Goal: Book appointment/travel/reservation

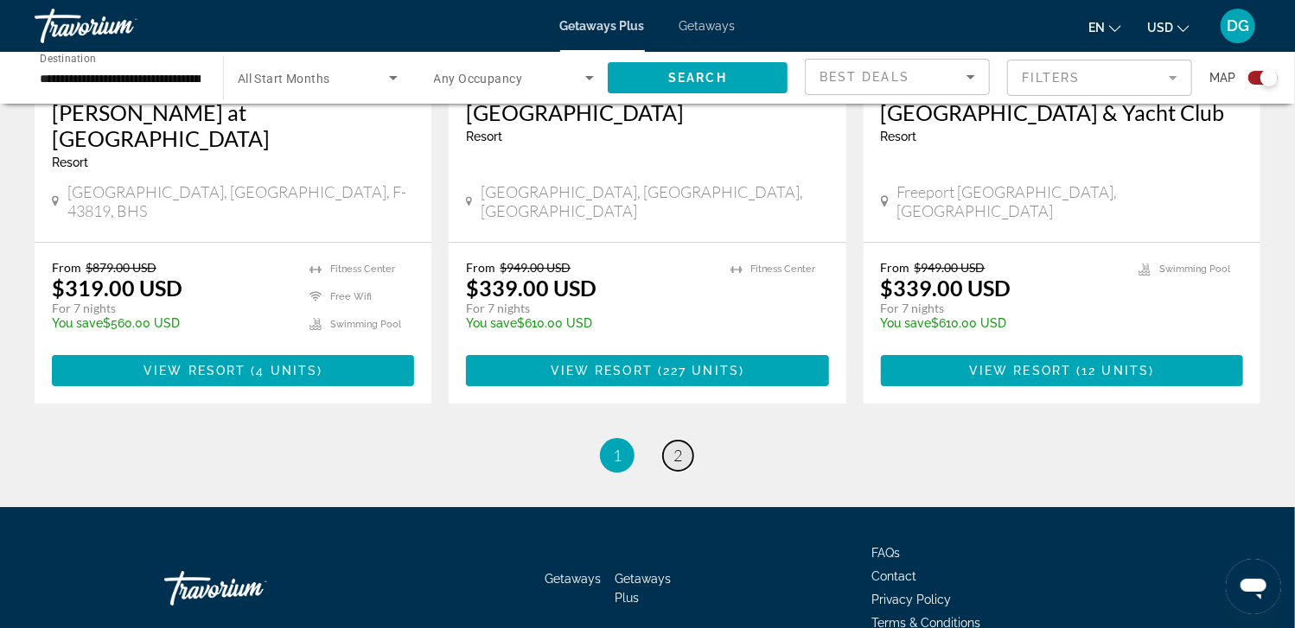
click at [676, 446] on span "2" at bounding box center [677, 455] width 9 height 19
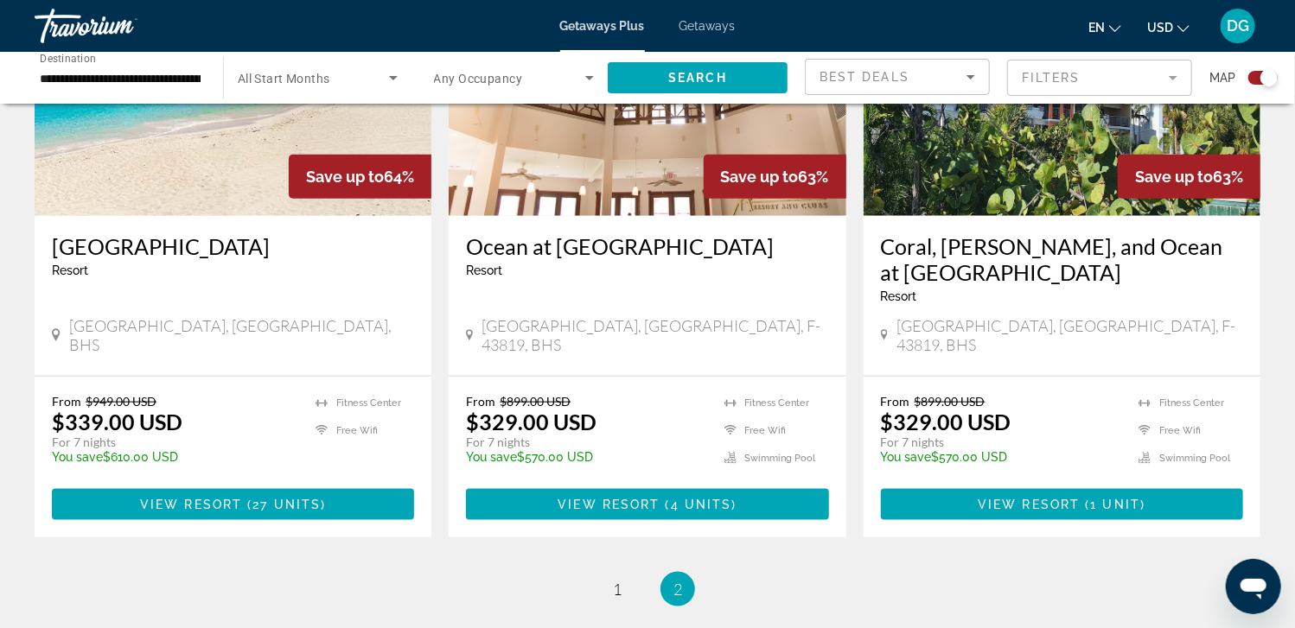
scroll to position [795, 0]
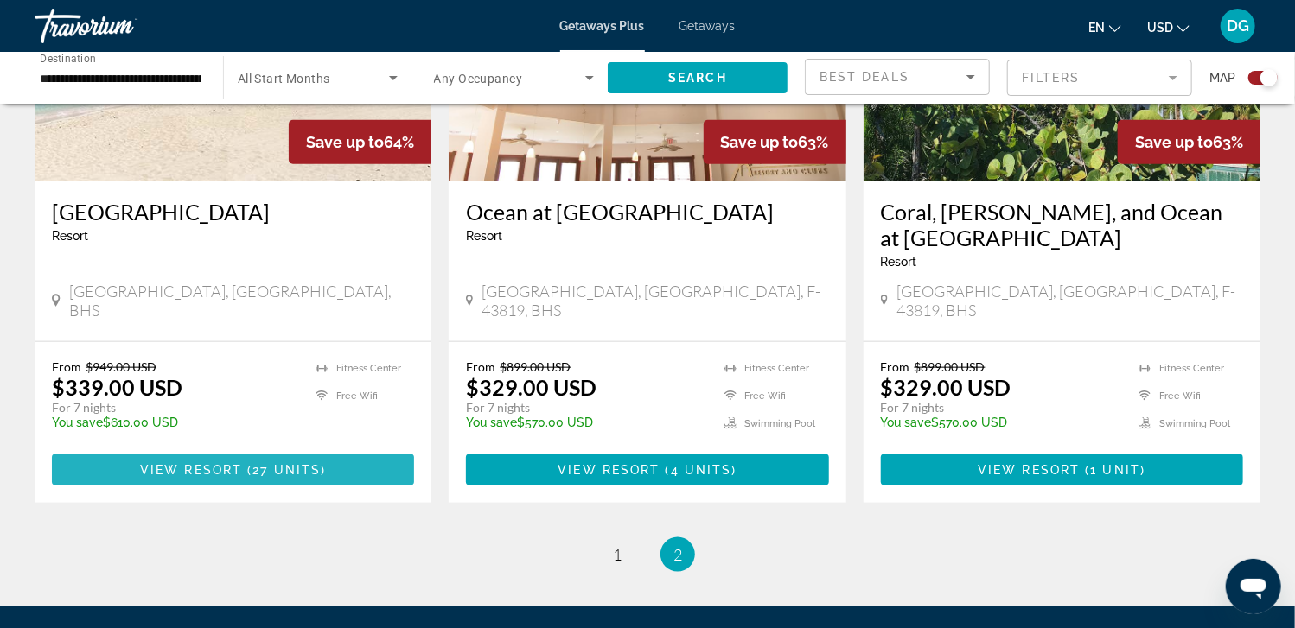
click at [194, 463] on span "View Resort" at bounding box center [191, 470] width 102 height 14
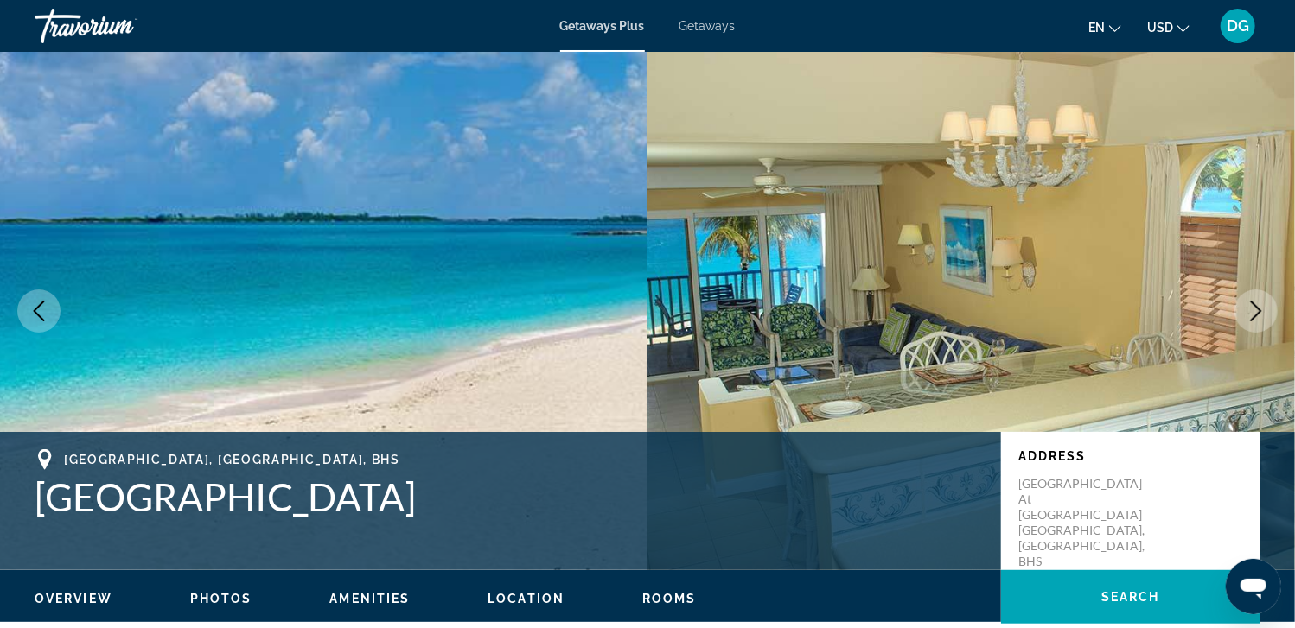
click at [1252, 311] on icon "Next image" at bounding box center [1256, 311] width 21 height 21
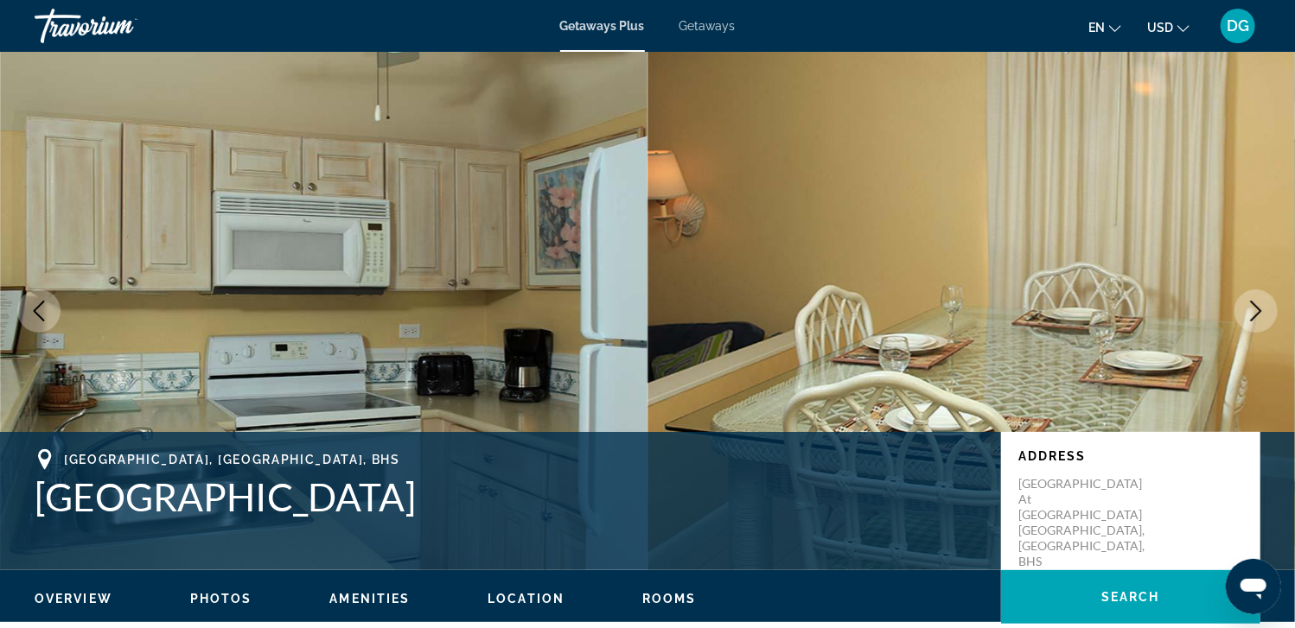
click at [1250, 312] on icon "Next image" at bounding box center [1256, 311] width 21 height 21
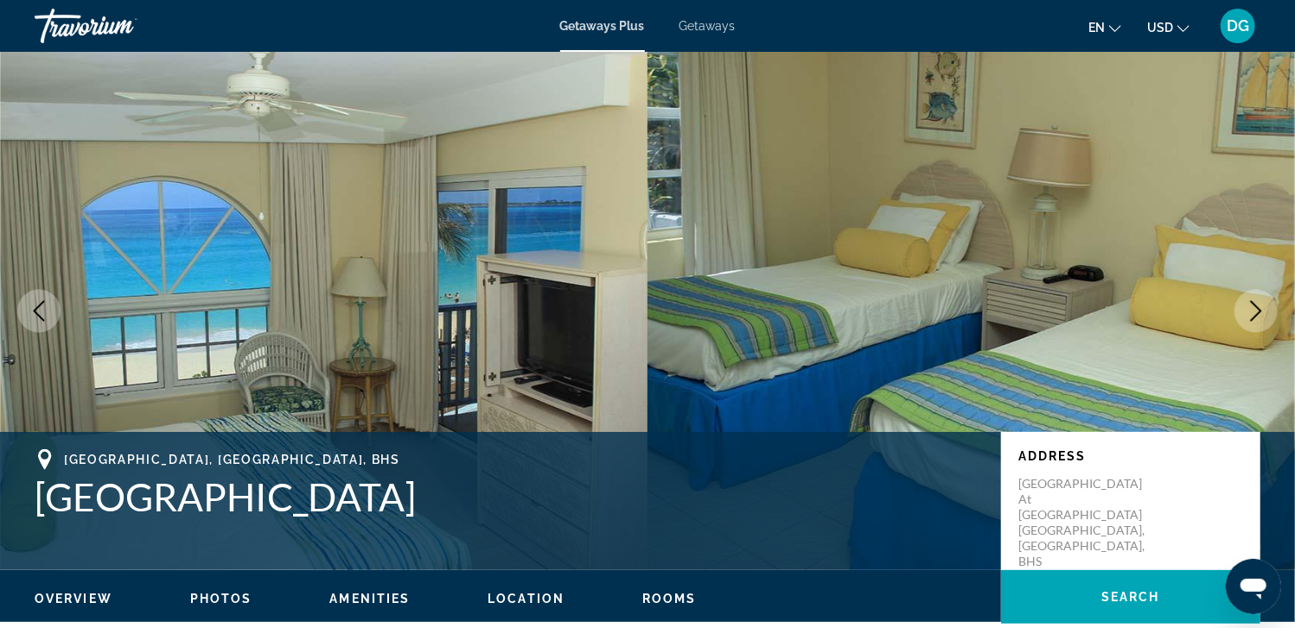
click at [1250, 312] on icon "Next image" at bounding box center [1256, 311] width 21 height 21
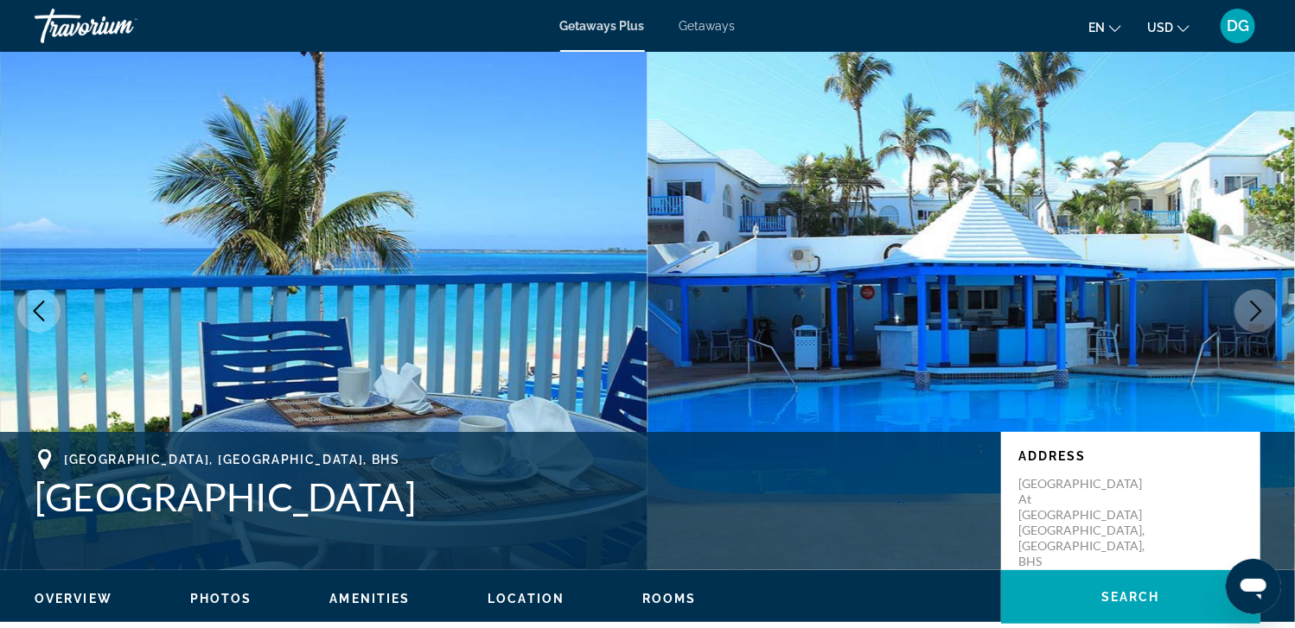
click at [1250, 312] on icon "Next image" at bounding box center [1256, 311] width 21 height 21
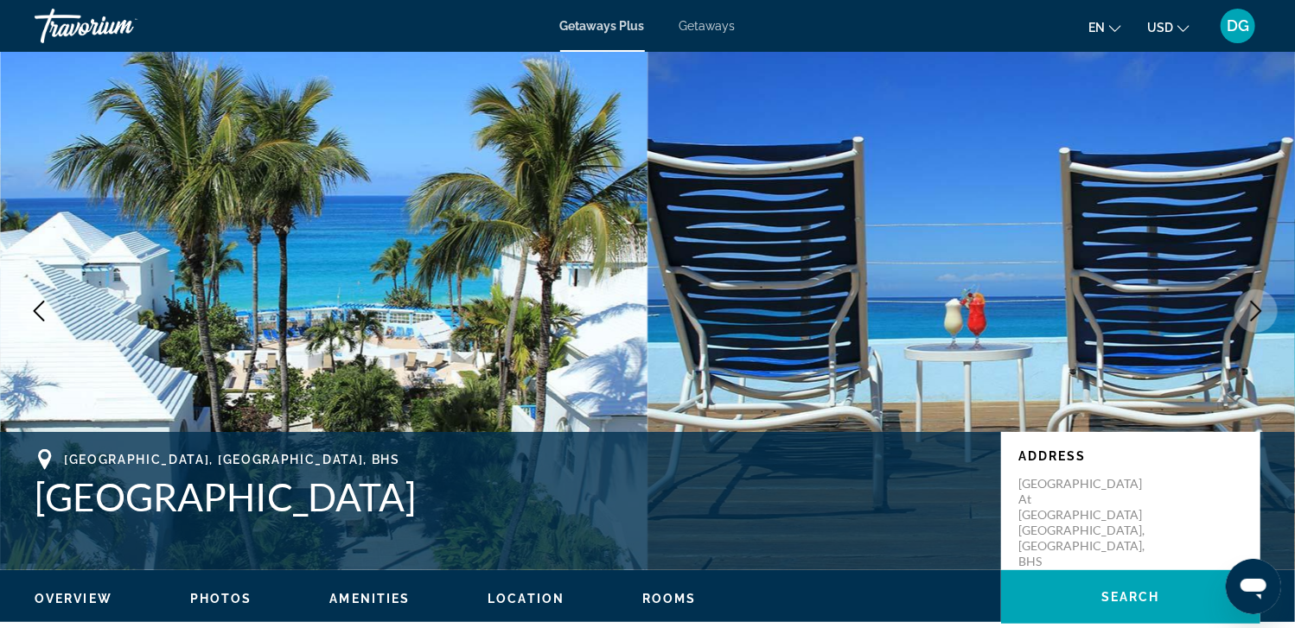
click at [1259, 309] on icon "Next image" at bounding box center [1256, 311] width 21 height 21
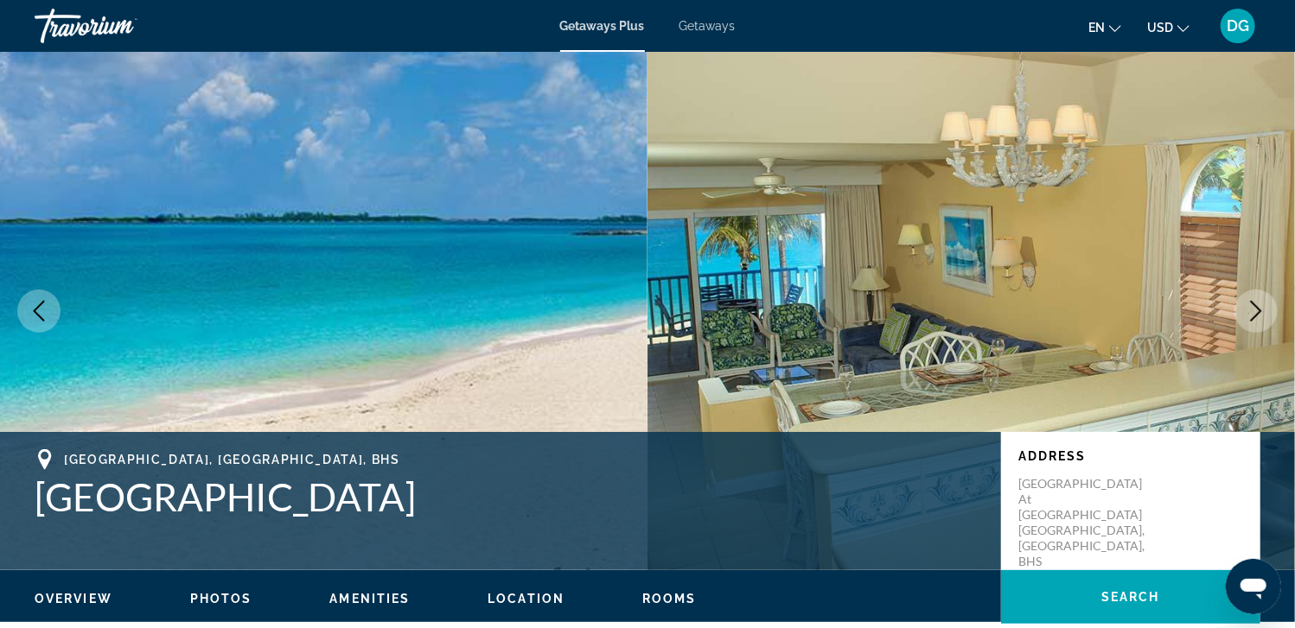
click at [1259, 309] on icon "Next image" at bounding box center [1256, 311] width 21 height 21
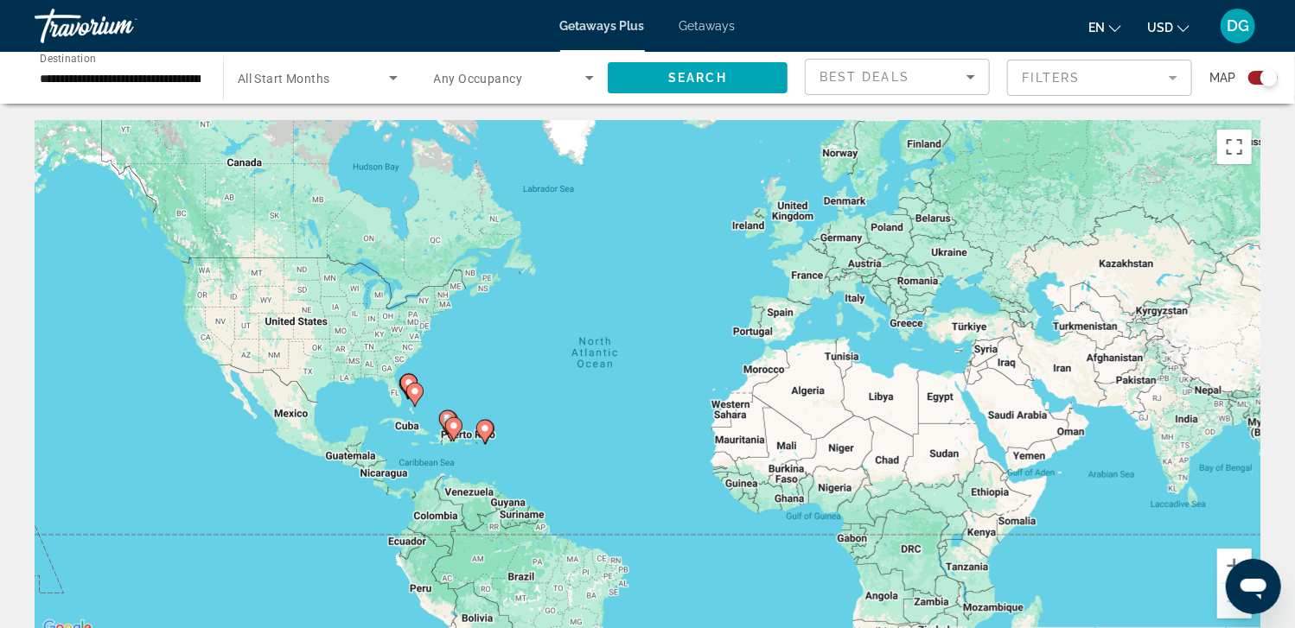
scroll to position [550, 0]
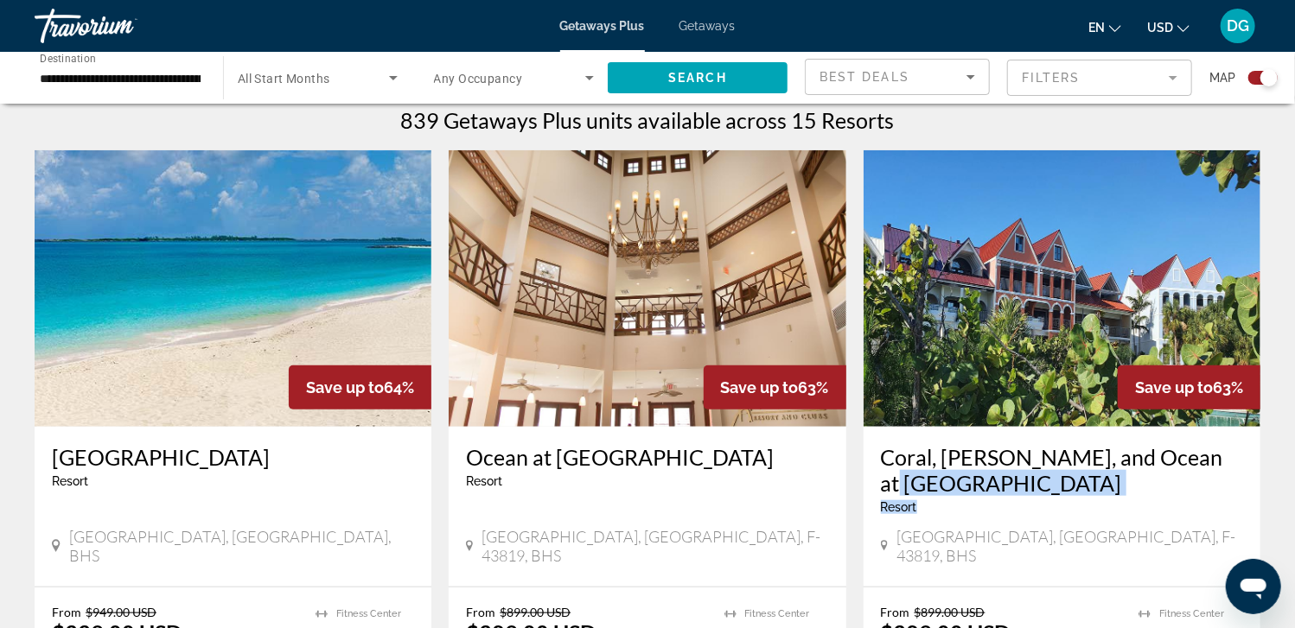
drag, startPoint x: 1293, startPoint y: 448, endPoint x: 1302, endPoint y: 507, distance: 59.4
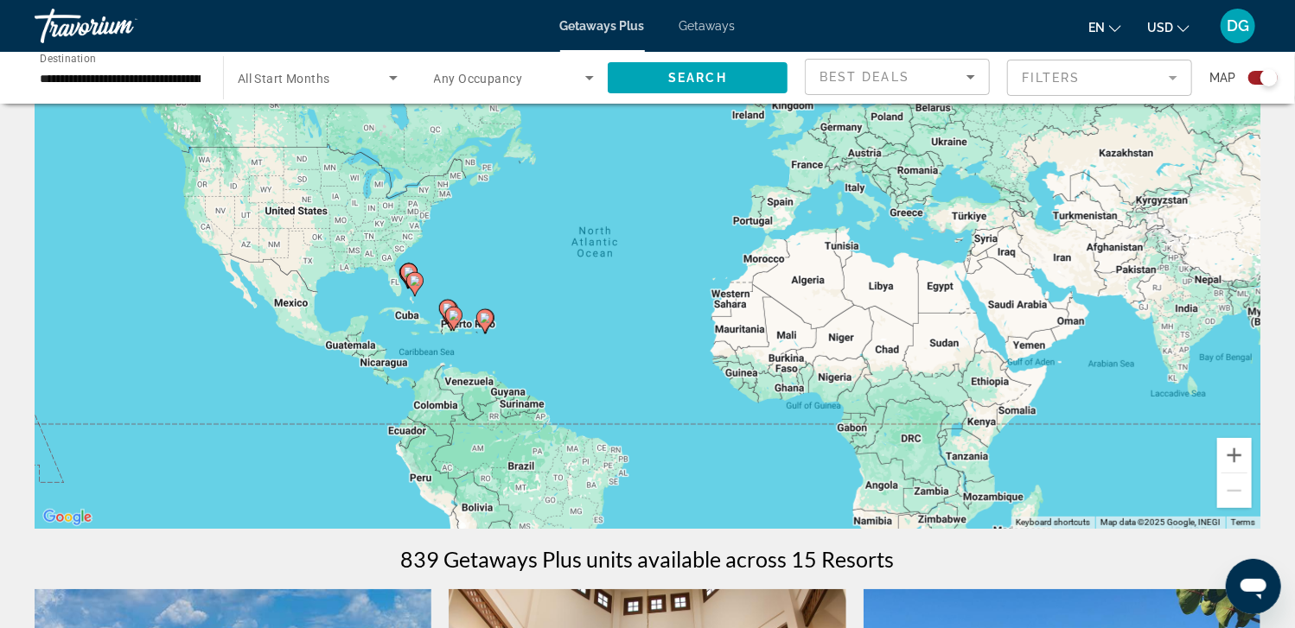
scroll to position [0, 0]
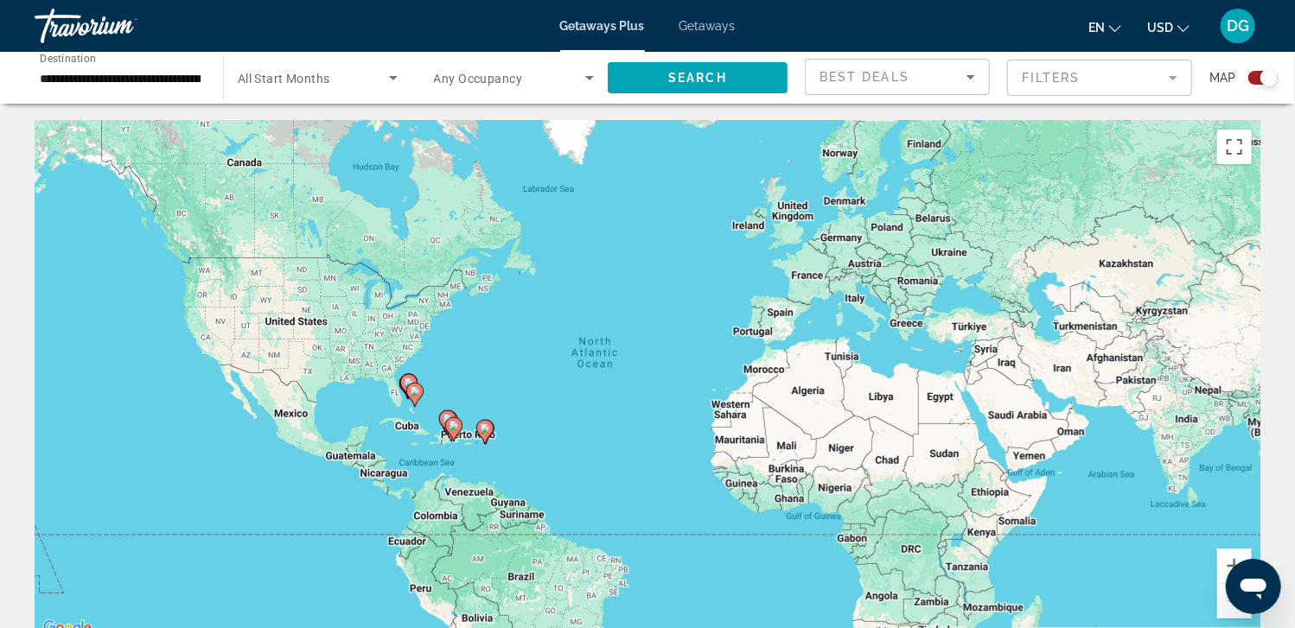
click at [715, 25] on span "Getaways" at bounding box center [707, 26] width 56 height 14
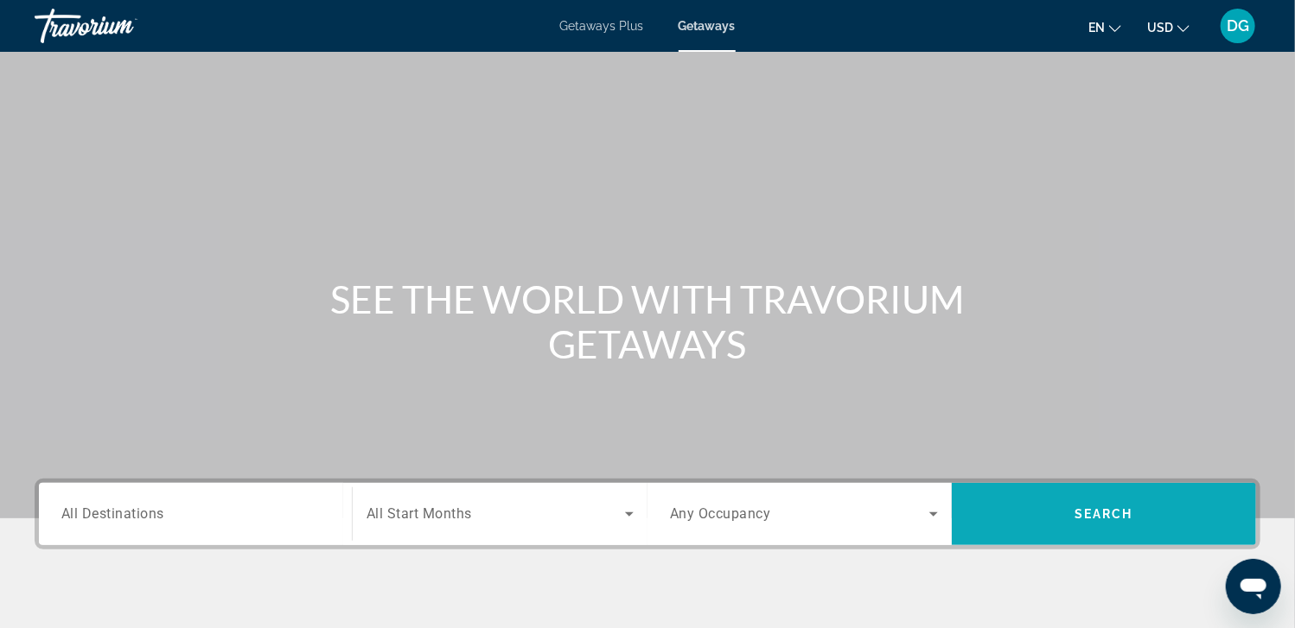
click at [1073, 514] on span "Search widget" at bounding box center [1104, 514] width 304 height 41
